Goal: Obtain resource: Download file/media

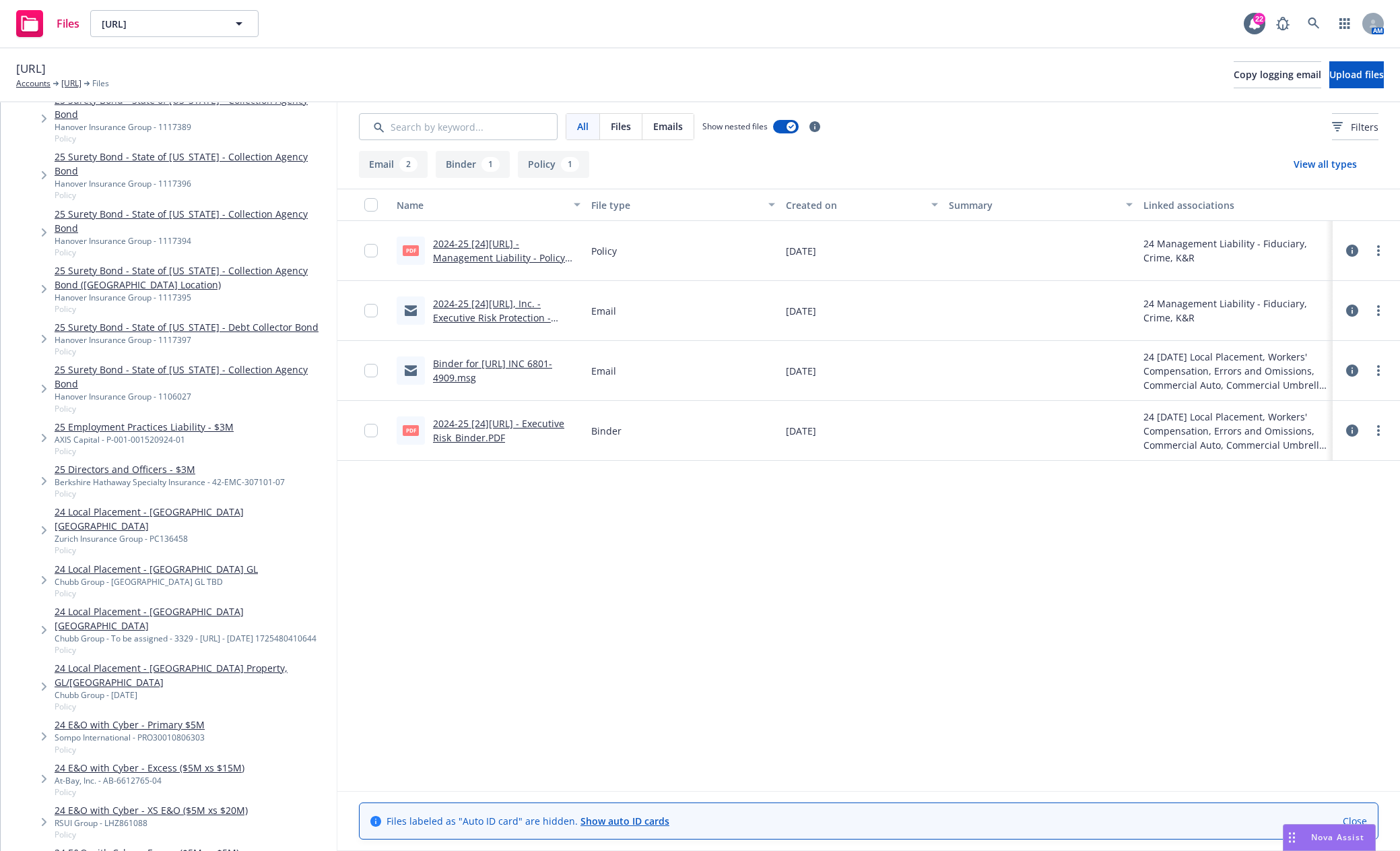
scroll to position [2156, 0]
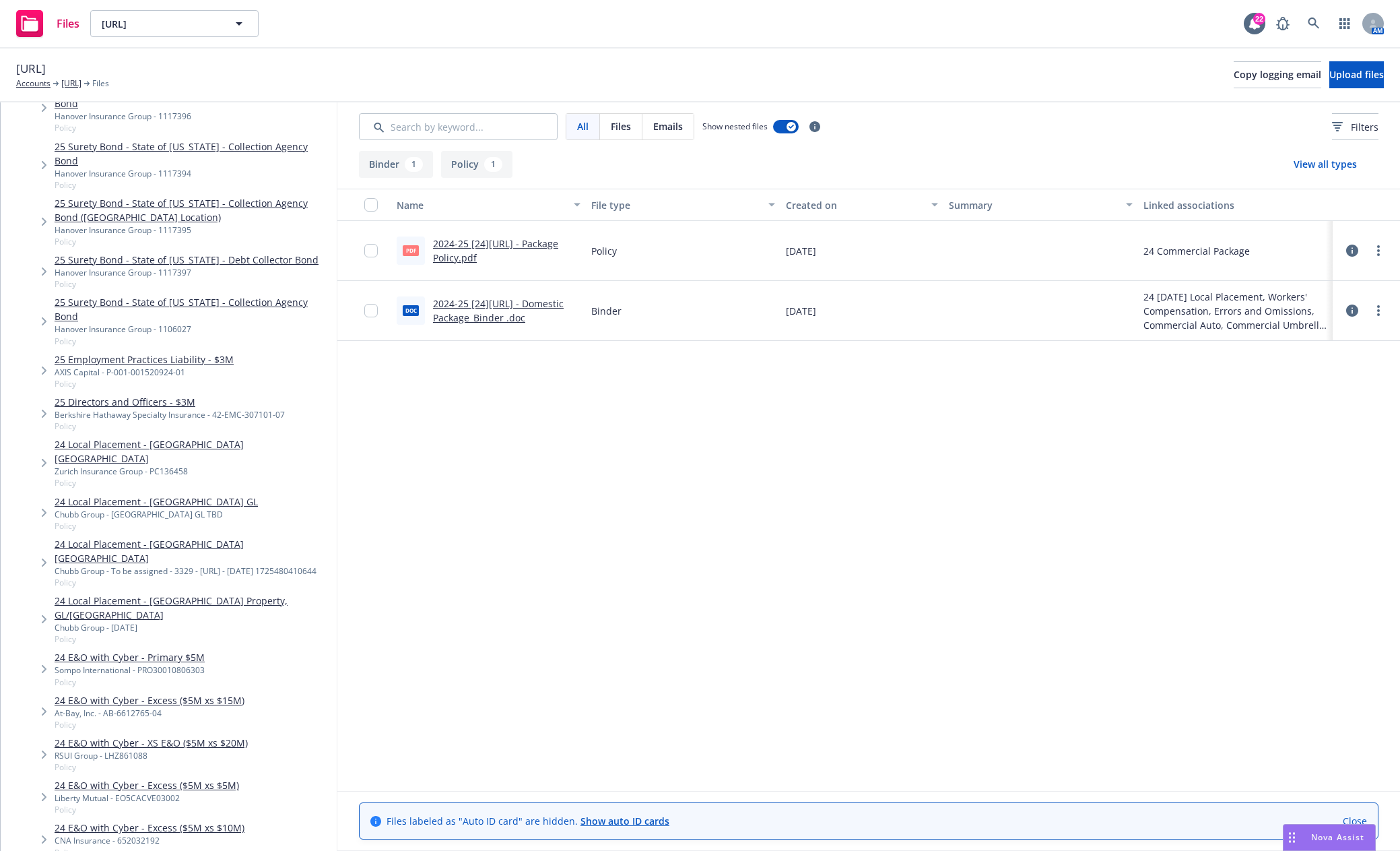
click at [489, 243] on link "2024-25 [24][URL] - Package Policy.pdf" at bounding box center [496, 250] width 125 height 27
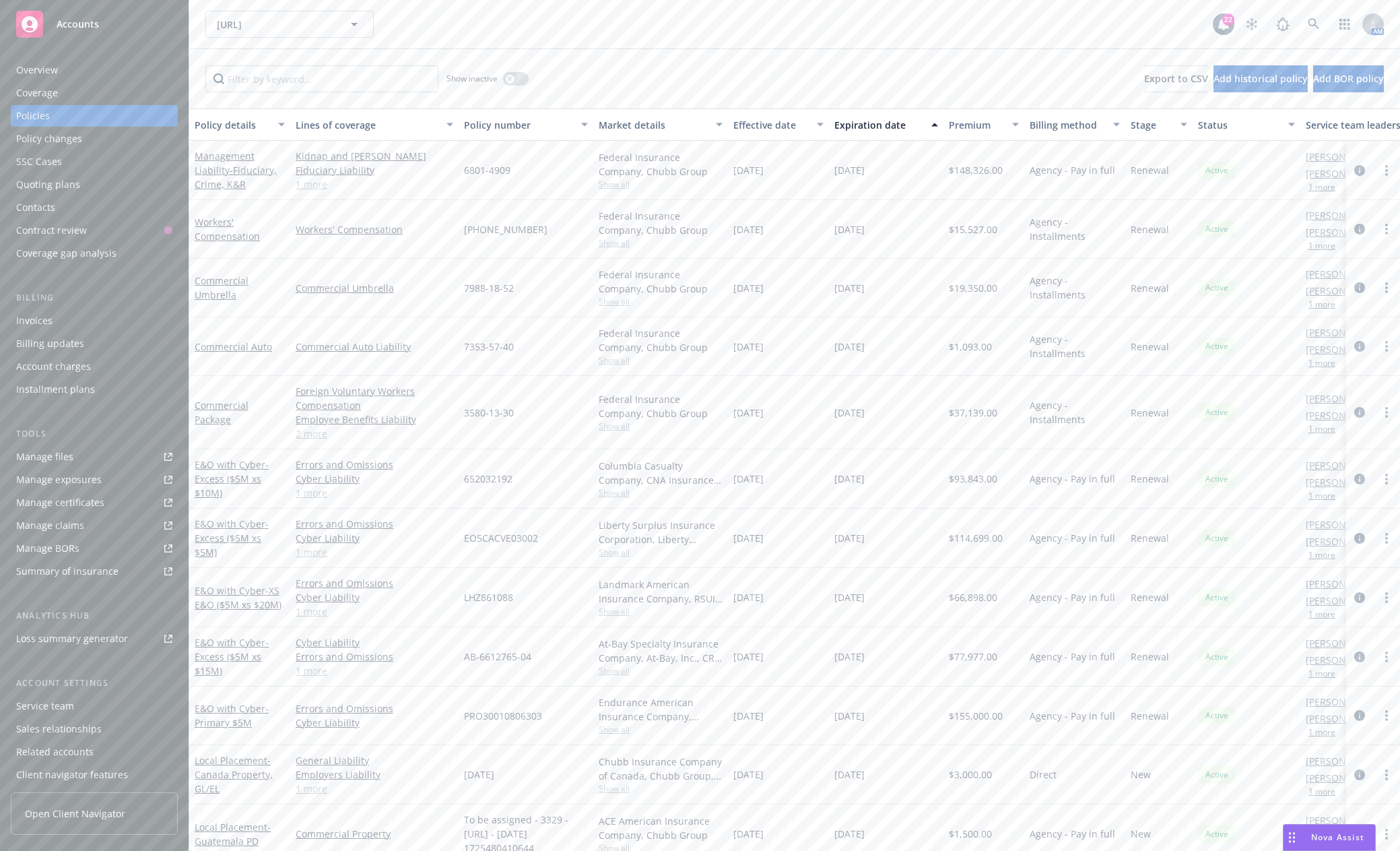
click at [58, 450] on div "Manage files" at bounding box center [45, 457] width 57 height 21
